Goal: Information Seeking & Learning: Understand process/instructions

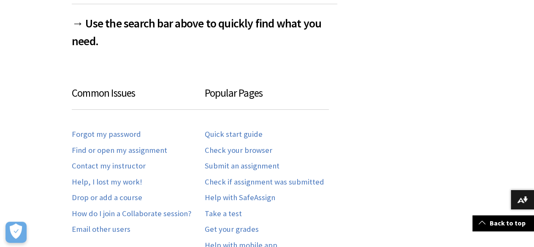
scroll to position [407, 0]
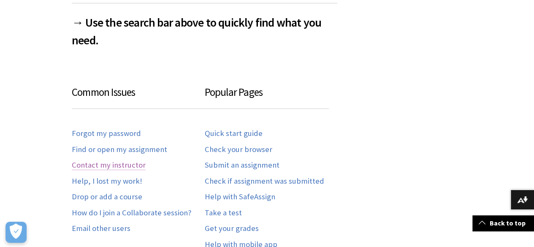
click at [110, 169] on link "Contact my instructor" at bounding box center [109, 165] width 74 height 10
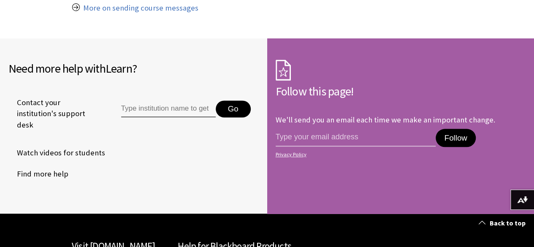
scroll to position [289, 0]
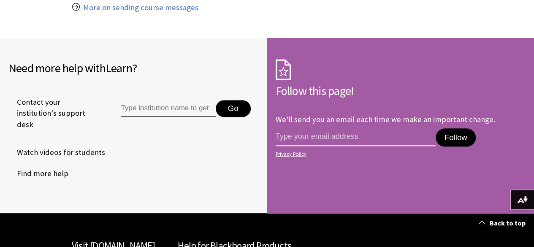
click at [294, 140] on input "email address" at bounding box center [355, 137] width 160 height 18
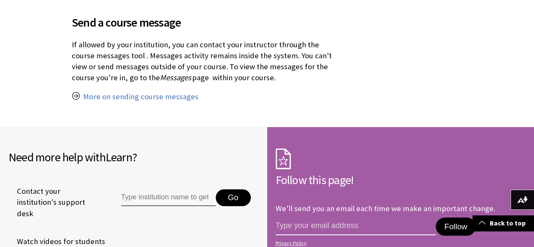
scroll to position [183, 0]
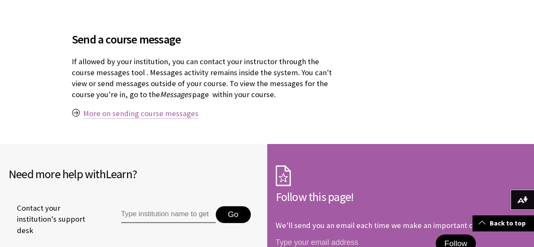
click at [148, 112] on link "More on sending course messages" at bounding box center [140, 113] width 115 height 10
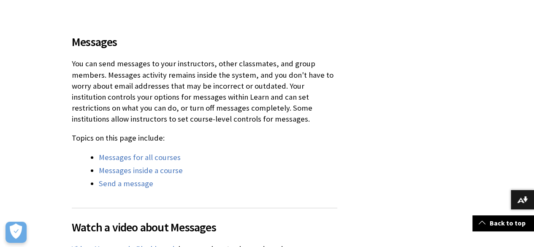
scroll to position [249, 0]
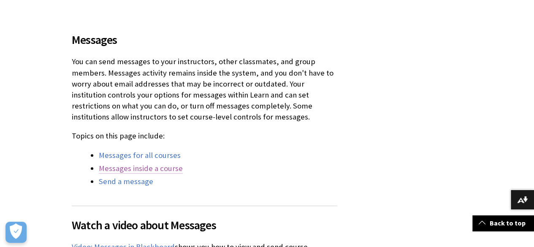
click at [119, 167] on link "Messages inside a course" at bounding box center [141, 168] width 84 height 10
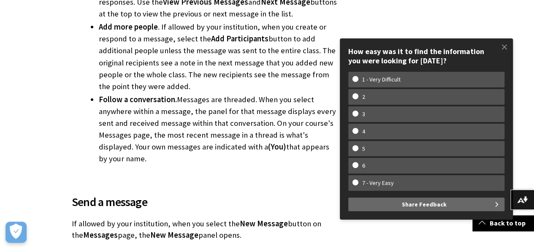
scroll to position [1700, 0]
